Goal: Task Accomplishment & Management: Use online tool/utility

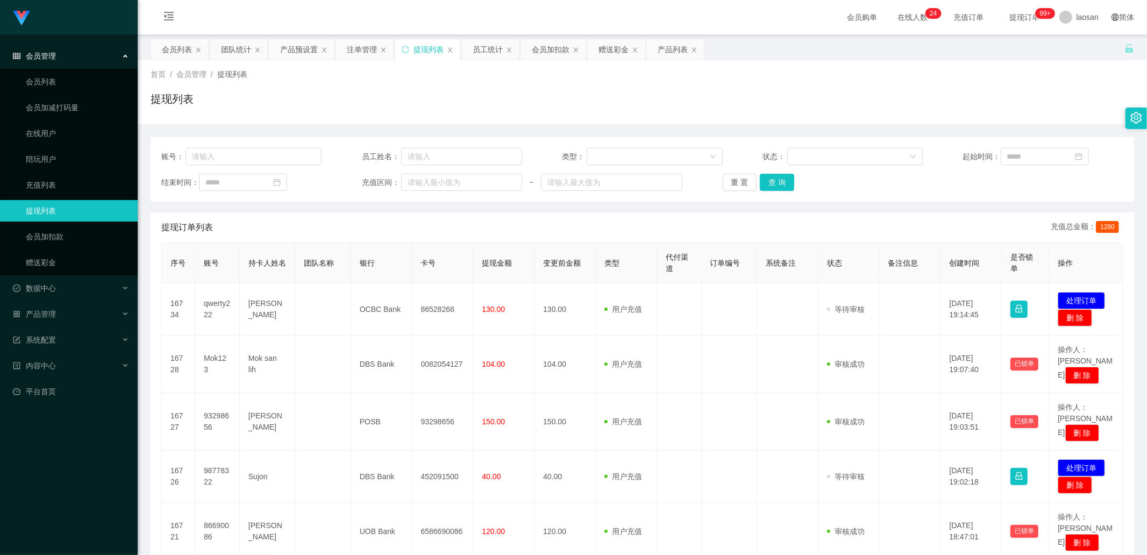
drag, startPoint x: 555, startPoint y: 47, endPoint x: 444, endPoint y: 105, distance: 125.0
click at [555, 47] on div "会员加扣款" at bounding box center [551, 49] width 38 height 20
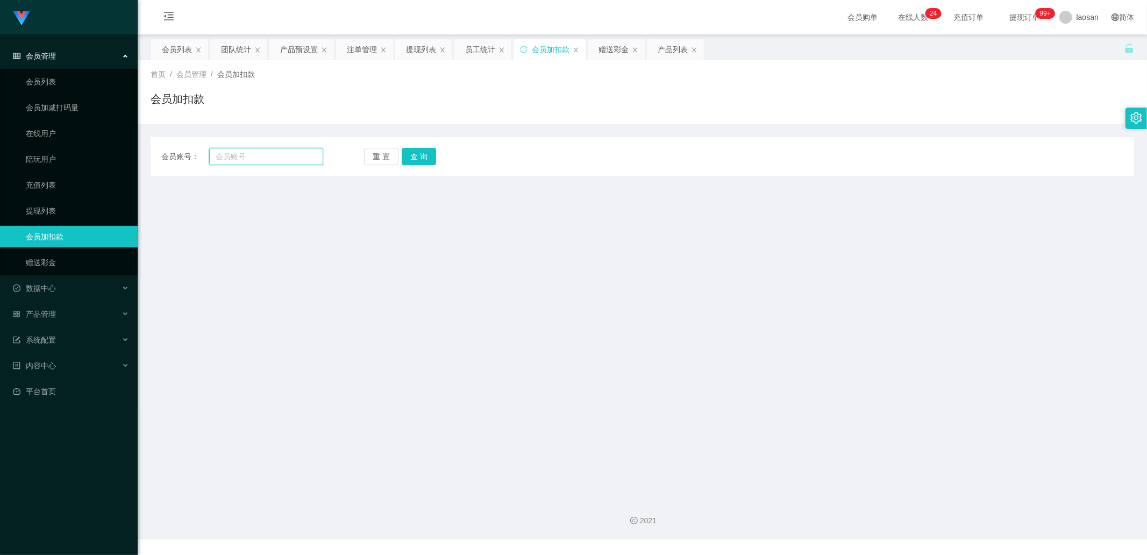
click at [278, 163] on input "text" at bounding box center [266, 156] width 115 height 17
paste input "1"
click at [280, 158] on input "text" at bounding box center [266, 156] width 115 height 17
type input "125778"
click at [421, 158] on button "查 询" at bounding box center [419, 156] width 34 height 17
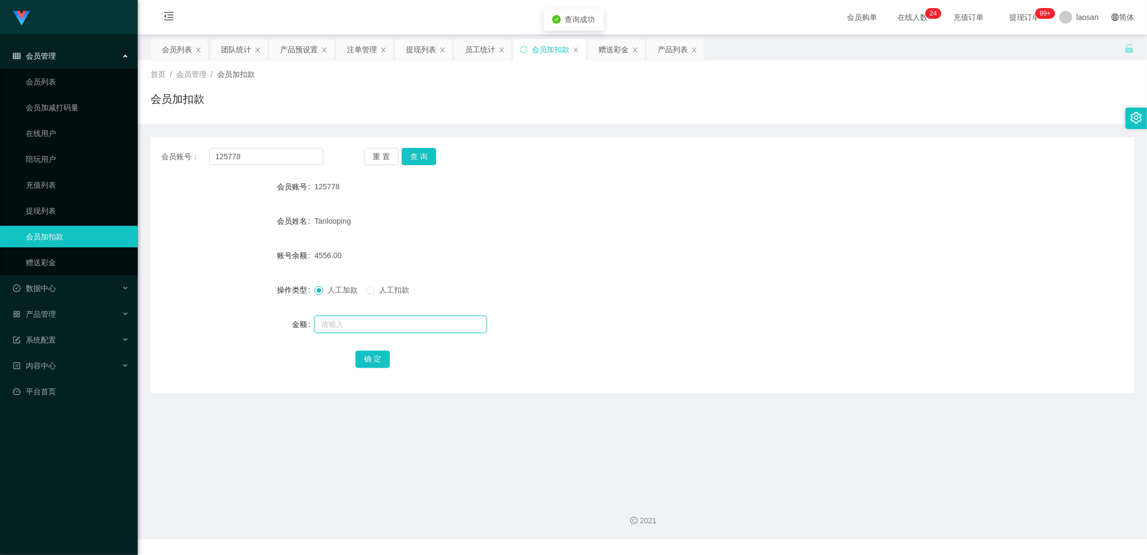
click at [328, 327] on input "text" at bounding box center [400, 324] width 172 height 17
type input "4200"
drag, startPoint x: 272, startPoint y: 158, endPoint x: 204, endPoint y: 151, distance: 68.1
click at [204, 151] on div "会员账号： 125778" at bounding box center [242, 156] width 162 height 17
click at [370, 357] on button "确 定" at bounding box center [372, 358] width 34 height 17
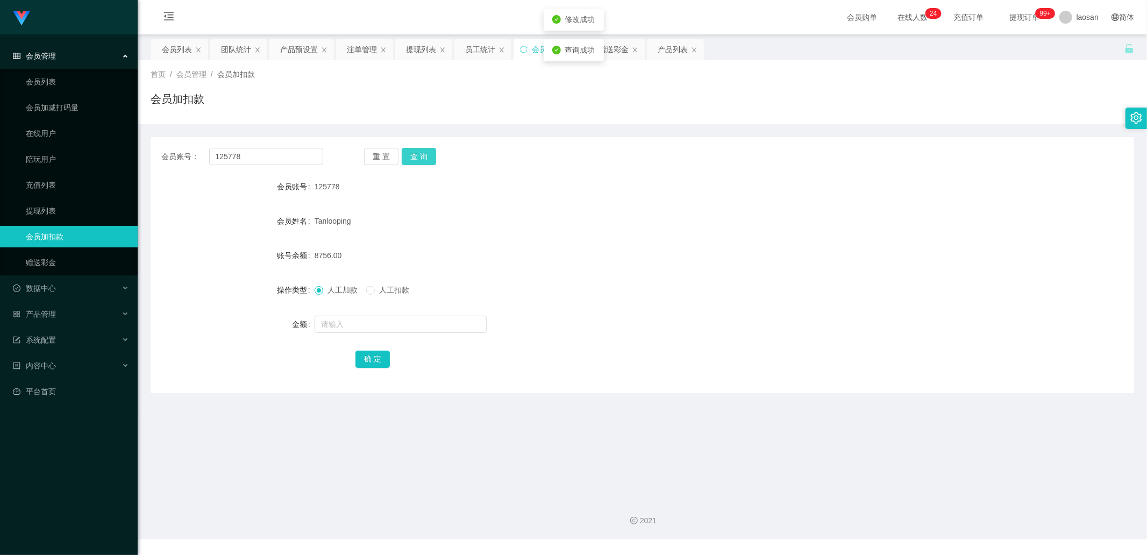
click at [411, 152] on button "查 询" at bounding box center [419, 156] width 34 height 17
click at [617, 47] on div "赠送彩金" at bounding box center [613, 49] width 30 height 20
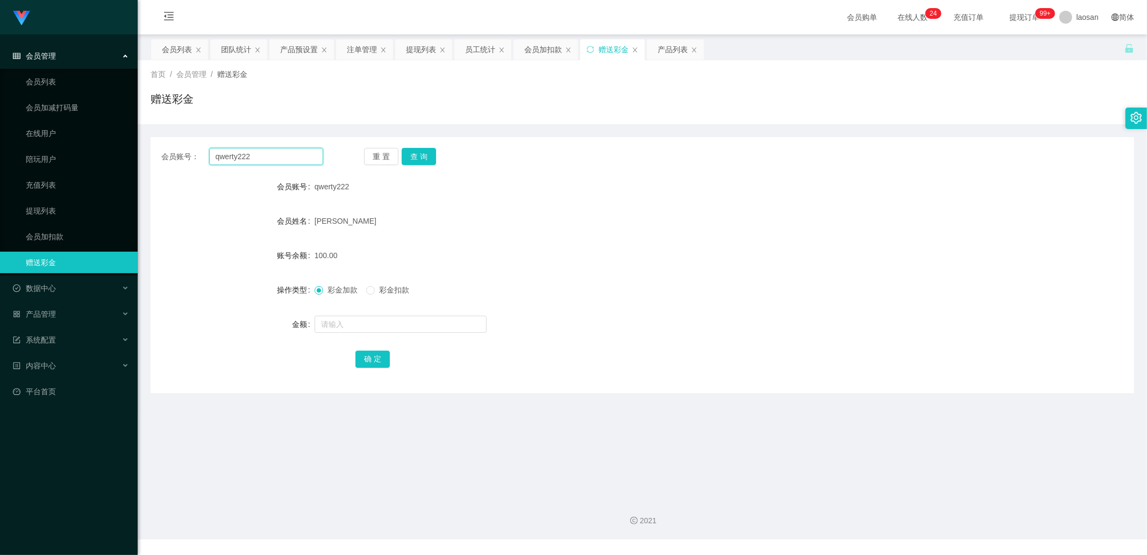
drag, startPoint x: 284, startPoint y: 158, endPoint x: 161, endPoint y: 148, distance: 122.9
click at [156, 149] on div "会员账号： qwerty222 重 置 查 询" at bounding box center [642, 156] width 983 height 17
paste input "125778"
type input "125778"
click at [409, 155] on button "查 询" at bounding box center [419, 156] width 34 height 17
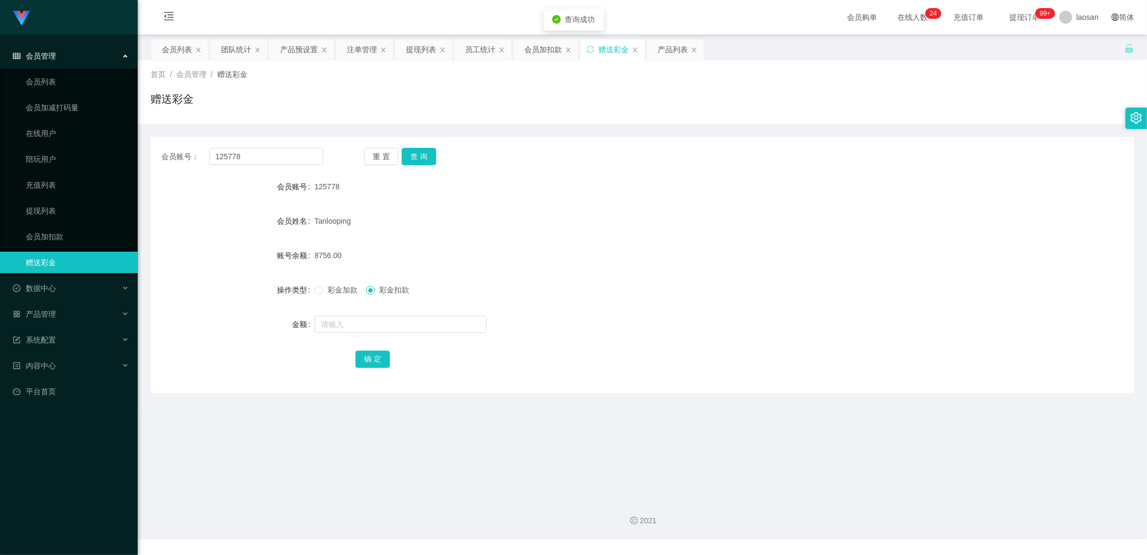
click at [332, 290] on span "彩金加款" at bounding box center [342, 289] width 39 height 9
click at [334, 326] on input "text" at bounding box center [400, 324] width 172 height 17
type input "300"
click at [360, 354] on button "确 定" at bounding box center [372, 358] width 34 height 17
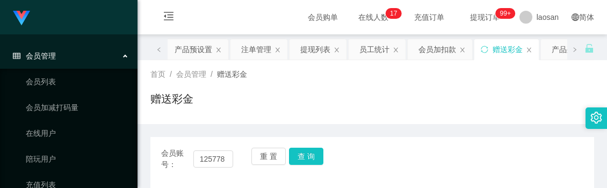
drag, startPoint x: 296, startPoint y: 111, endPoint x: 291, endPoint y: 103, distance: 9.1
click at [296, 111] on div "赠送彩金" at bounding box center [373, 103] width 444 height 25
